Goal: Transaction & Acquisition: Download file/media

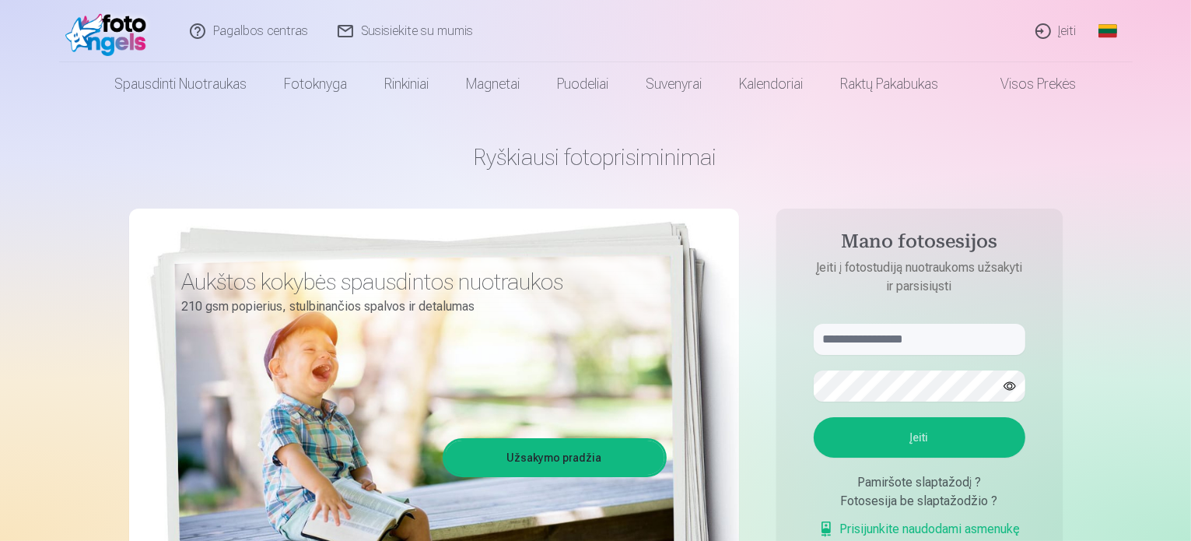
click at [1075, 40] on link "Įeiti" at bounding box center [1056, 31] width 71 height 62
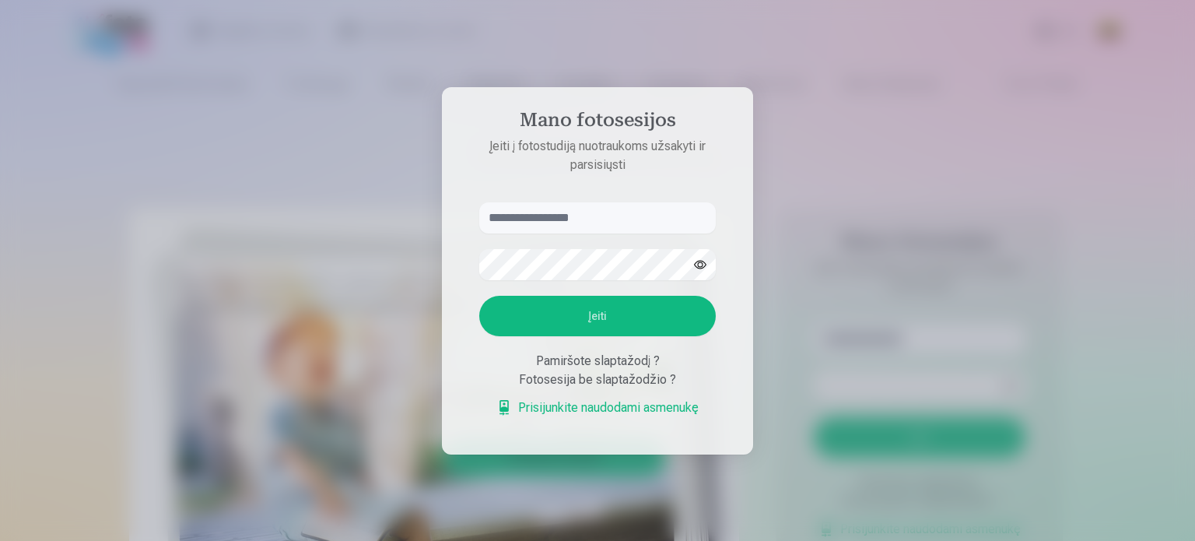
click at [643, 215] on input "text" at bounding box center [597, 217] width 236 height 31
type input "**********"
click at [615, 323] on button "Įeiti" at bounding box center [597, 316] width 236 height 40
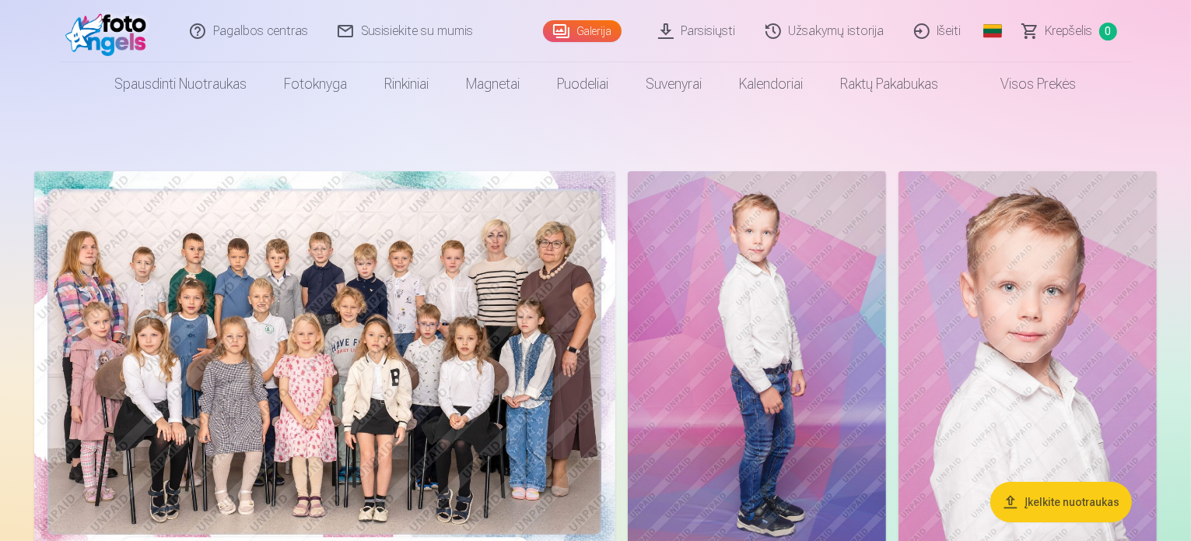
click at [687, 32] on link "Parsisiųsti" at bounding box center [697, 31] width 107 height 62
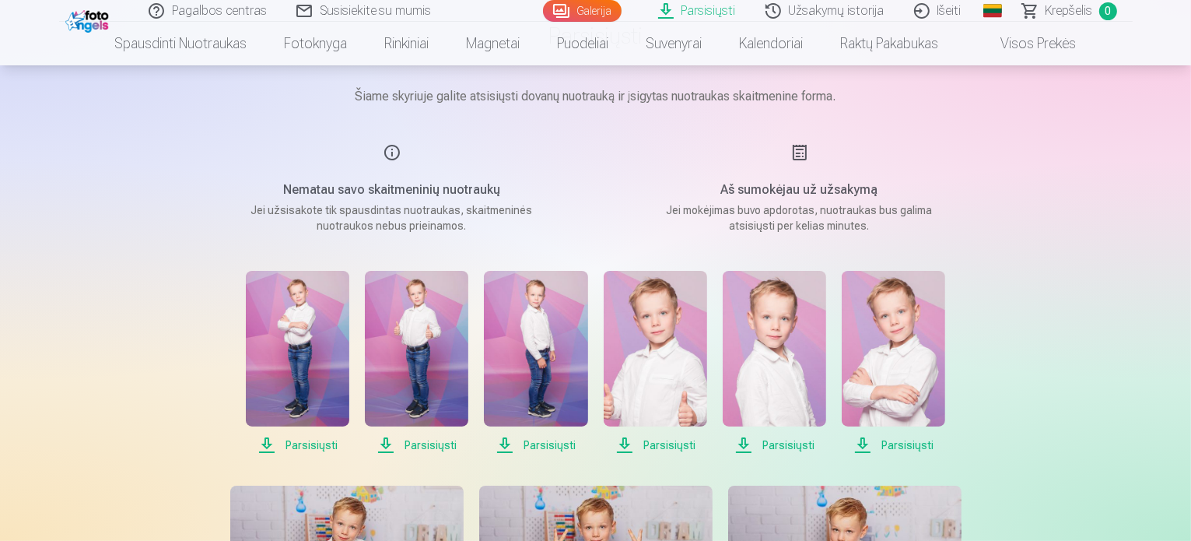
scroll to position [156, 0]
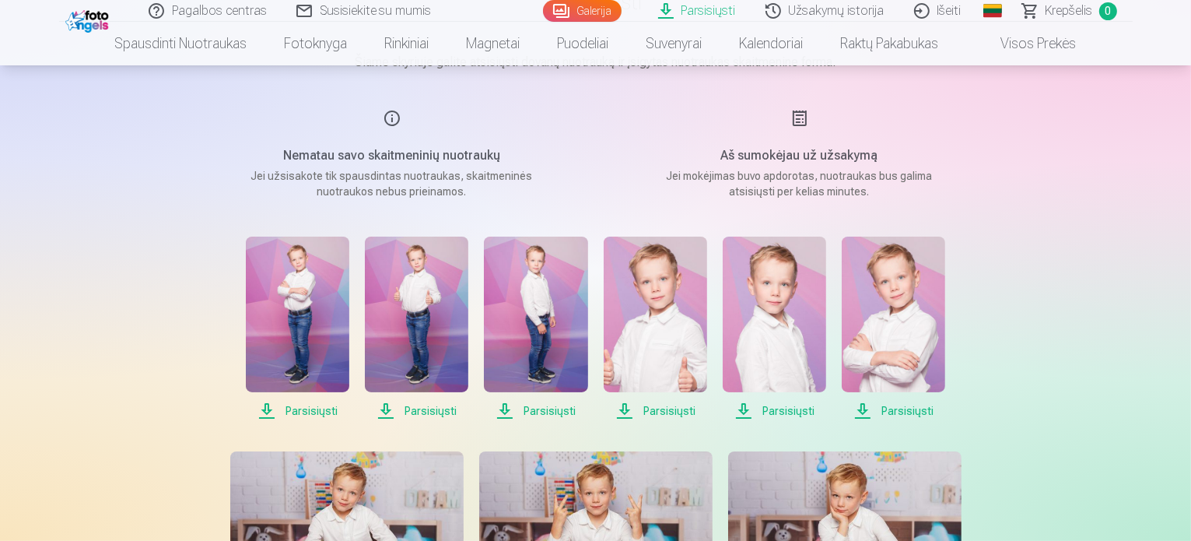
click at [299, 411] on span "Parsisiųsti" at bounding box center [297, 410] width 103 height 19
click at [420, 412] on span "Parsisiųsti" at bounding box center [416, 410] width 103 height 19
click at [521, 409] on span "Parsisiųsti" at bounding box center [535, 410] width 103 height 19
click at [632, 416] on span "Parsisiųsti" at bounding box center [655, 410] width 103 height 19
click at [765, 417] on span "Parsisiųsti" at bounding box center [774, 410] width 103 height 19
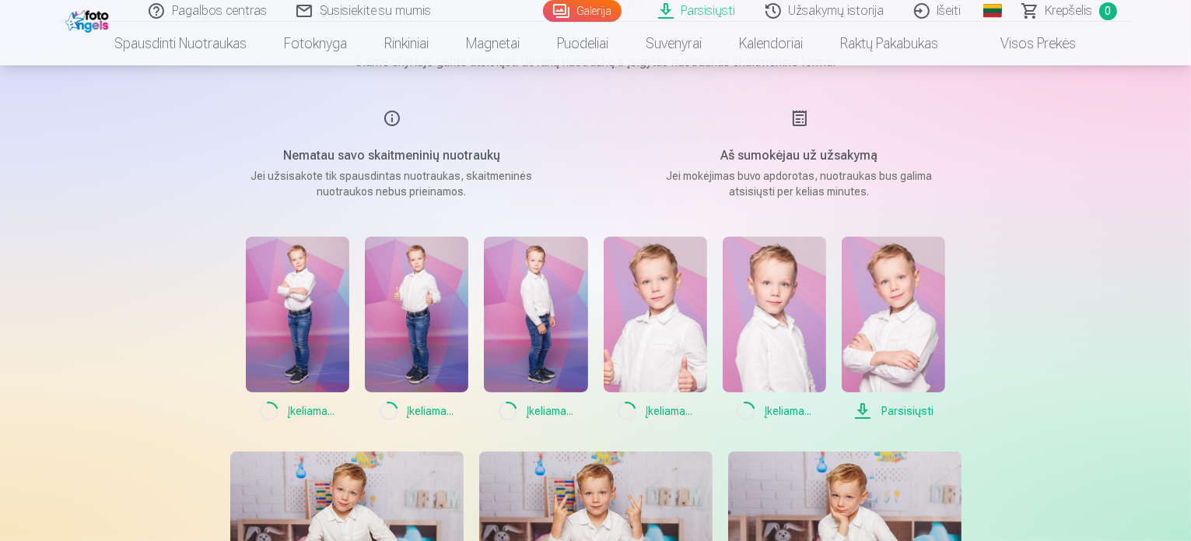
click at [906, 404] on span "Parsisiųsti" at bounding box center [893, 410] width 103 height 19
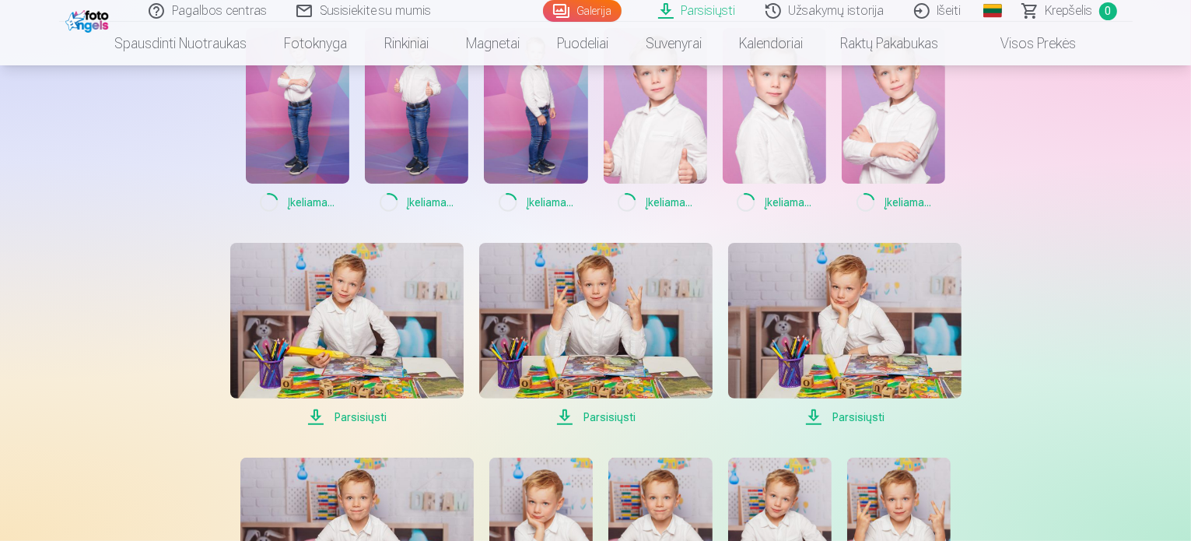
scroll to position [389, 0]
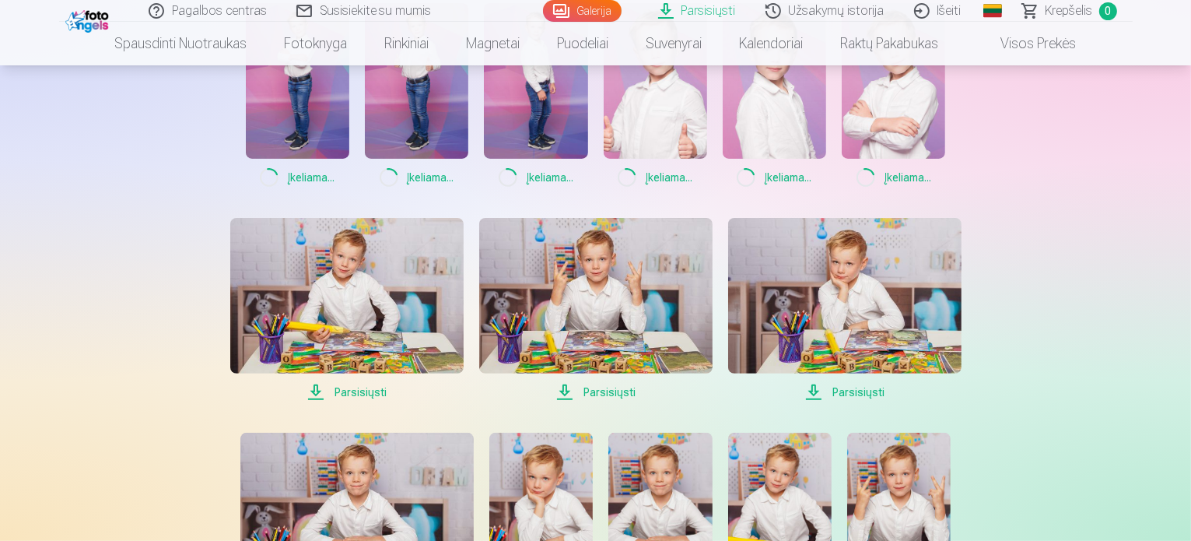
click at [369, 390] on span "Parsisiųsti" at bounding box center [346, 392] width 233 height 19
click at [602, 394] on span "Parsisiųsti" at bounding box center [595, 392] width 233 height 19
click at [858, 394] on span "Parsisiųsti" at bounding box center [844, 392] width 233 height 19
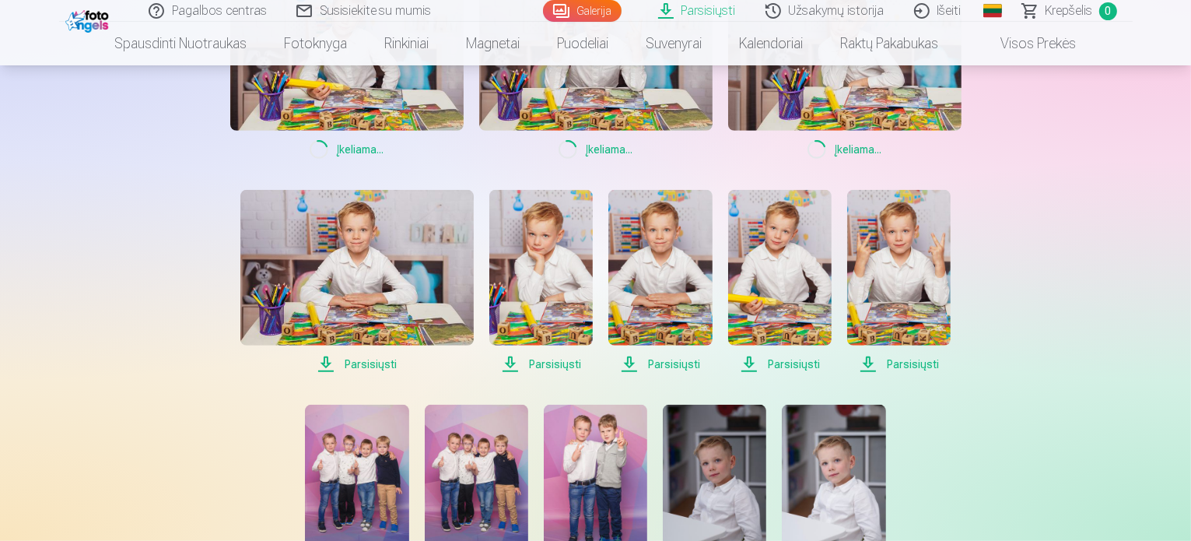
scroll to position [700, 0]
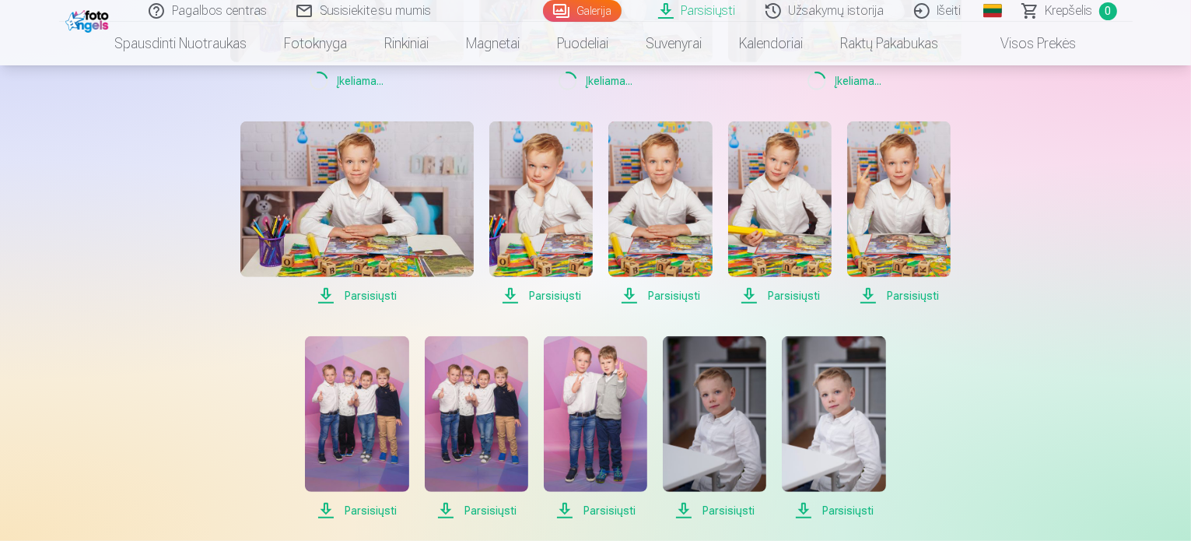
click at [356, 296] on span "Parsisiųsti" at bounding box center [356, 295] width 233 height 19
click at [553, 290] on span "Parsisiųsti" at bounding box center [540, 295] width 103 height 19
click at [684, 289] on span "Parsisiųsti" at bounding box center [659, 295] width 103 height 19
click at [775, 285] on link "Parsisiųsti" at bounding box center [779, 213] width 103 height 184
click at [913, 286] on span "Parsisiųsti" at bounding box center [898, 295] width 103 height 19
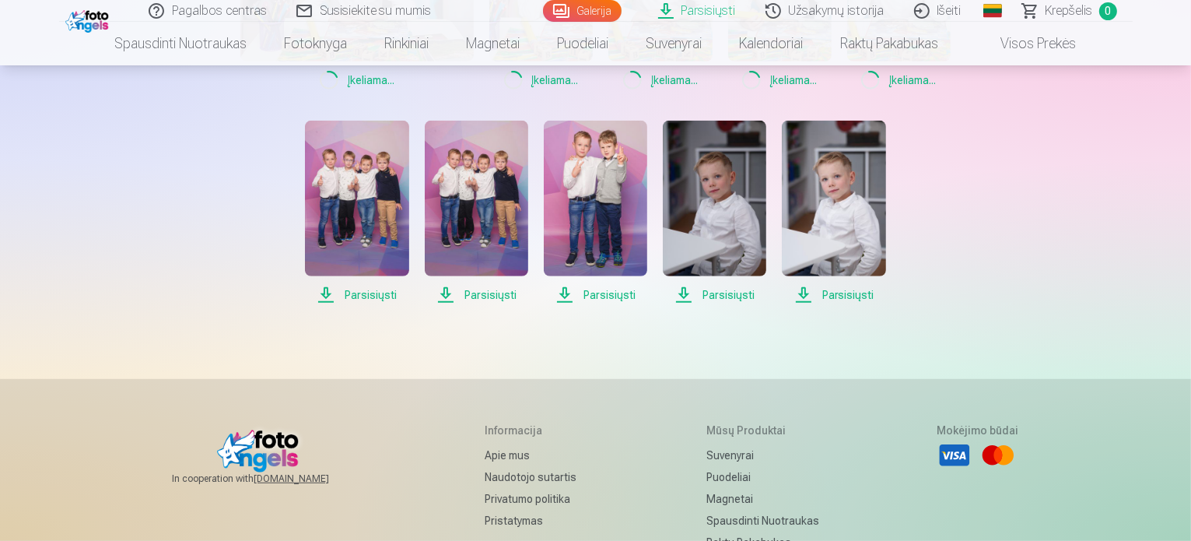
scroll to position [933, 0]
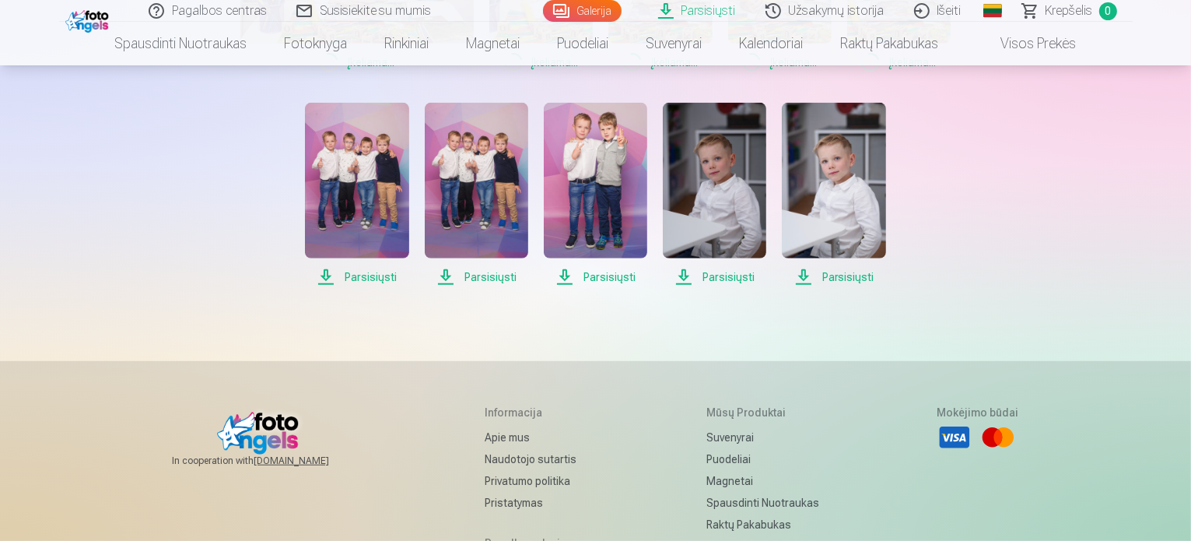
click at [382, 275] on span "Parsisiųsti" at bounding box center [356, 277] width 103 height 19
click at [470, 276] on span "Parsisiųsti" at bounding box center [476, 277] width 103 height 19
click at [605, 276] on span "Parsisiųsti" at bounding box center [595, 277] width 103 height 19
click at [731, 278] on span "Parsisiųsti" at bounding box center [714, 277] width 103 height 19
click at [847, 280] on span "Parsisiųsti" at bounding box center [833, 277] width 103 height 19
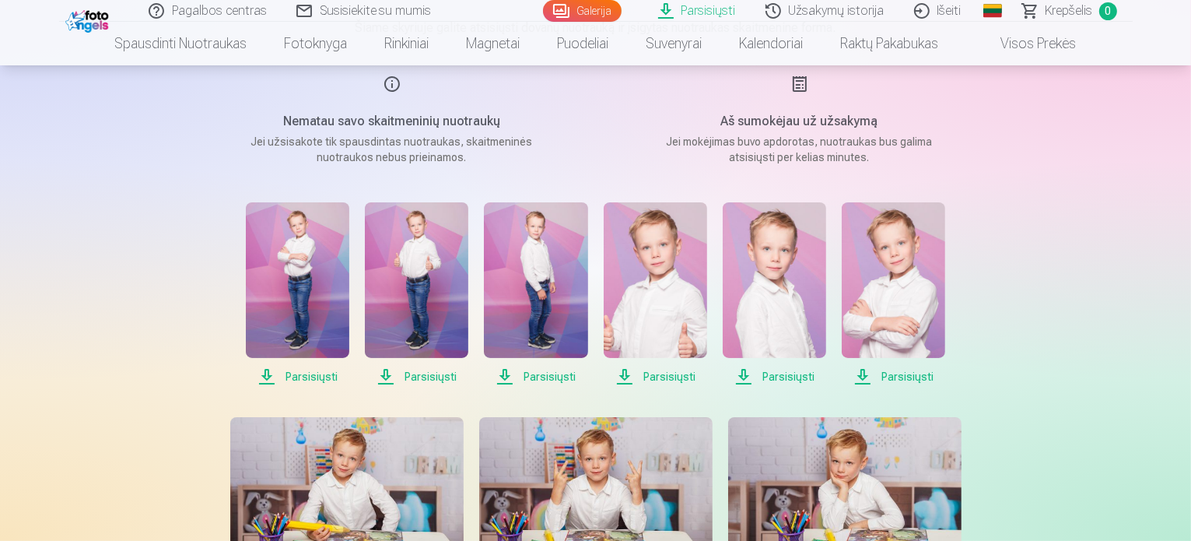
scroll to position [0, 0]
